Goal: Task Accomplishment & Management: Use online tool/utility

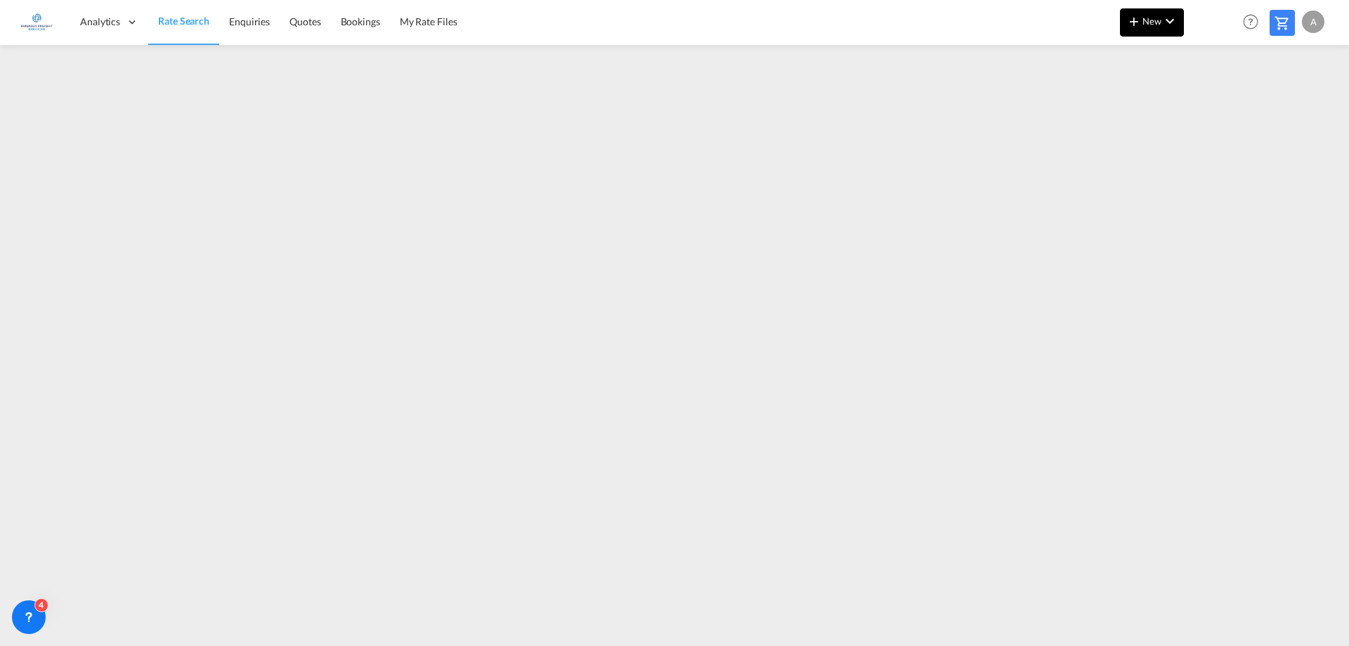
click at [1153, 15] on span "New" at bounding box center [1151, 20] width 53 height 11
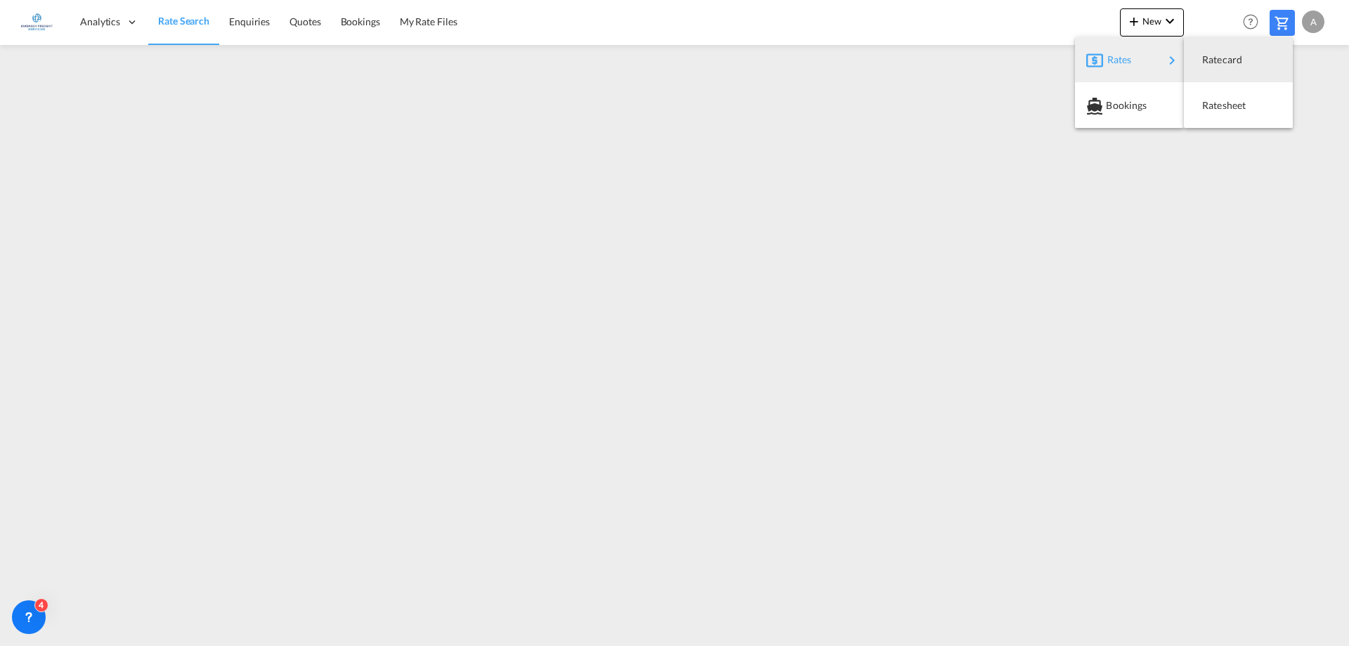
click at [1158, 59] on div "Rates" at bounding box center [1135, 59] width 56 height 35
click at [1217, 100] on span "Ratesheet" at bounding box center [1209, 105] width 15 height 28
click at [195, 28] on span "Rate Search" at bounding box center [183, 22] width 51 height 14
